Goal: Information Seeking & Learning: Learn about a topic

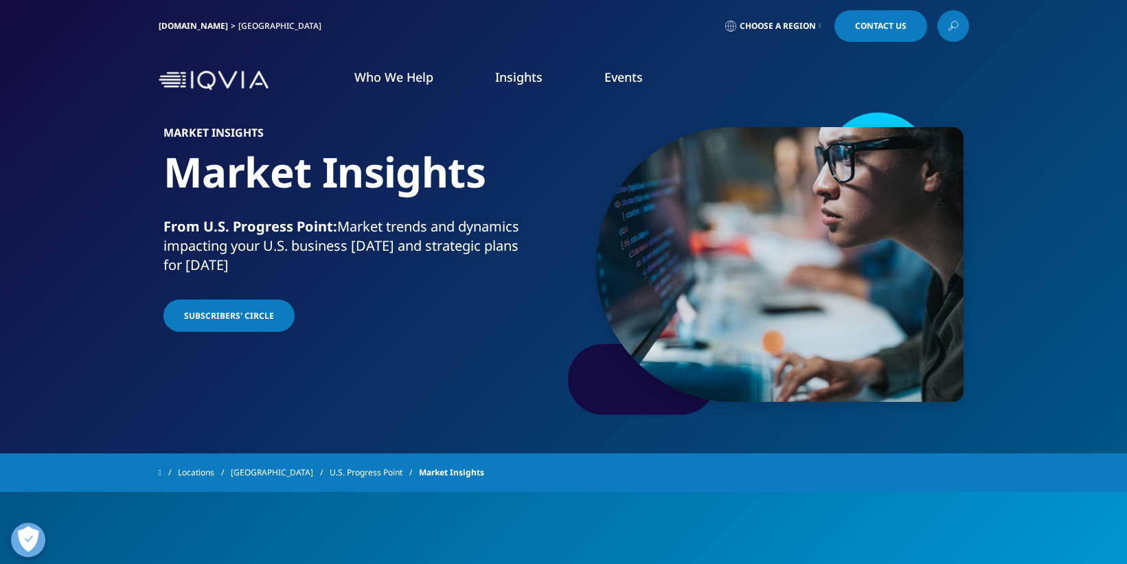
click at [209, 85] on img at bounding box center [214, 81] width 110 height 20
